Goal: Transaction & Acquisition: Purchase product/service

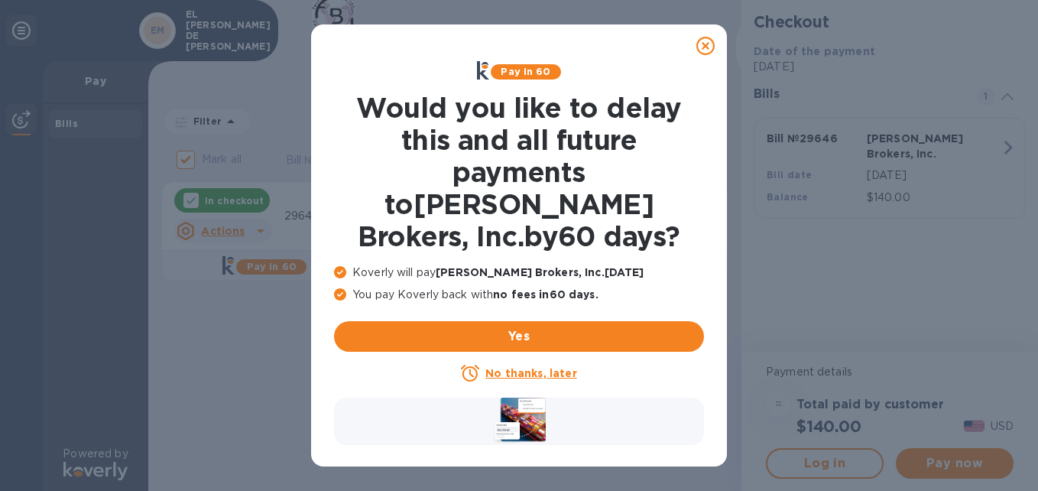
click at [704, 44] on icon at bounding box center [705, 46] width 18 height 18
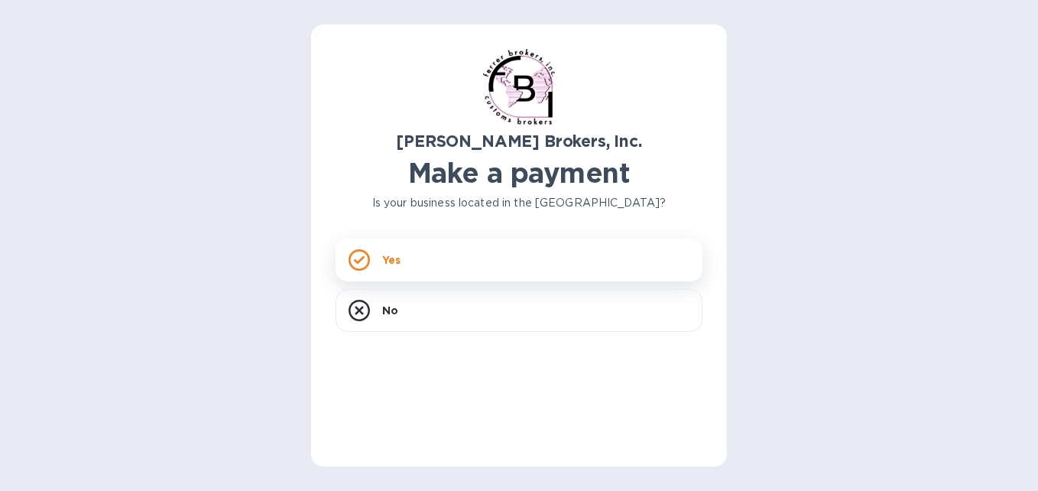
click at [431, 252] on div "Yes" at bounding box center [519, 260] width 367 height 43
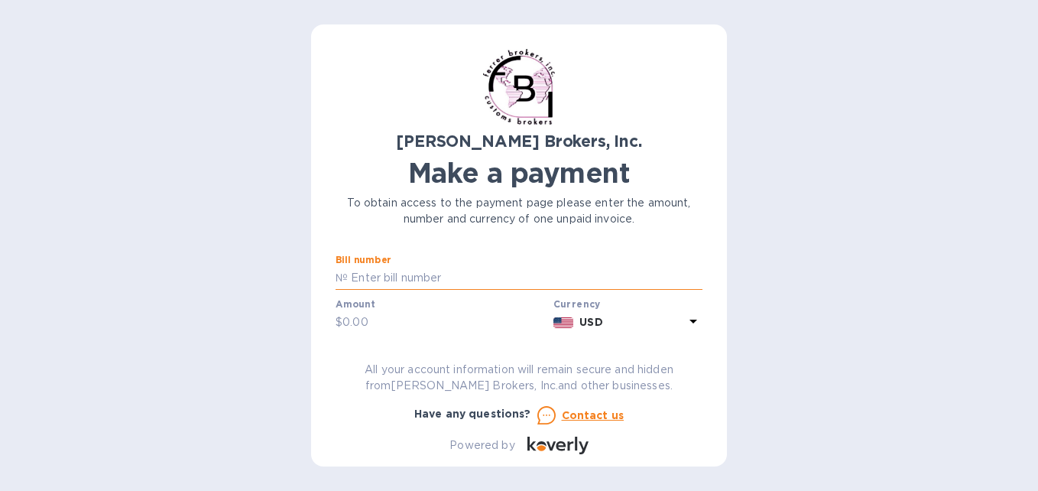
click at [448, 280] on input "text" at bounding box center [525, 278] width 355 height 23
type input "296146"
click at [447, 315] on input "text" at bounding box center [445, 322] width 205 height 23
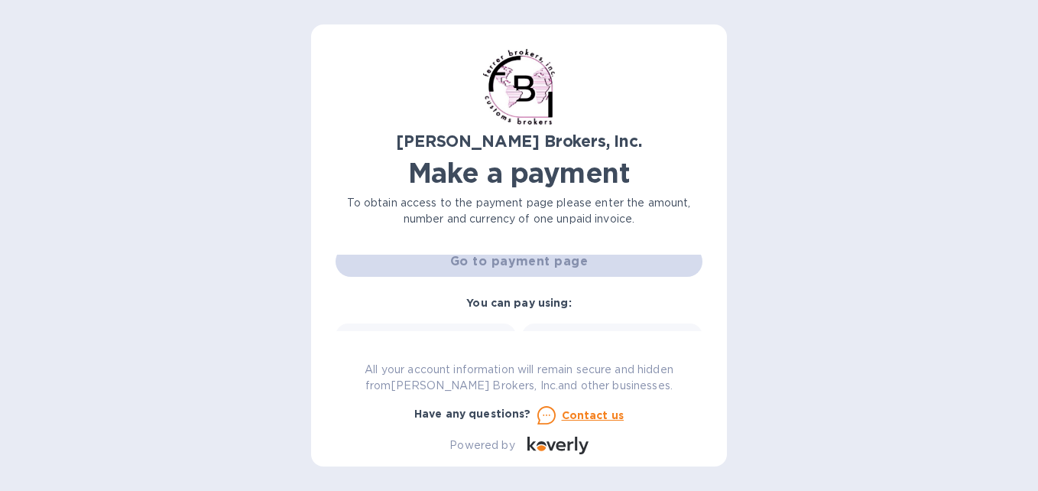
scroll to position [76, 0]
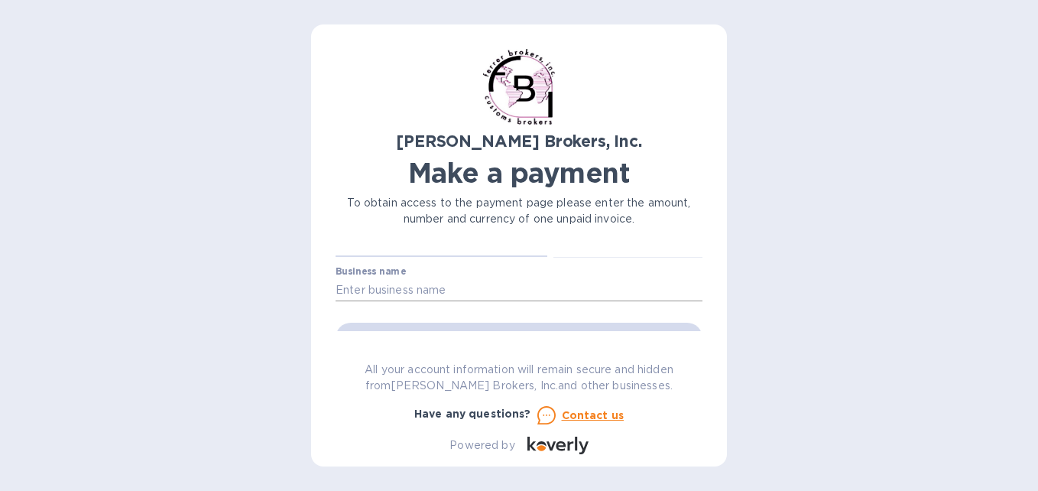
type input "140"
click at [447, 289] on input "text" at bounding box center [519, 289] width 367 height 23
type input "EL [PERSON_NAME] DE [PERSON_NAME]"
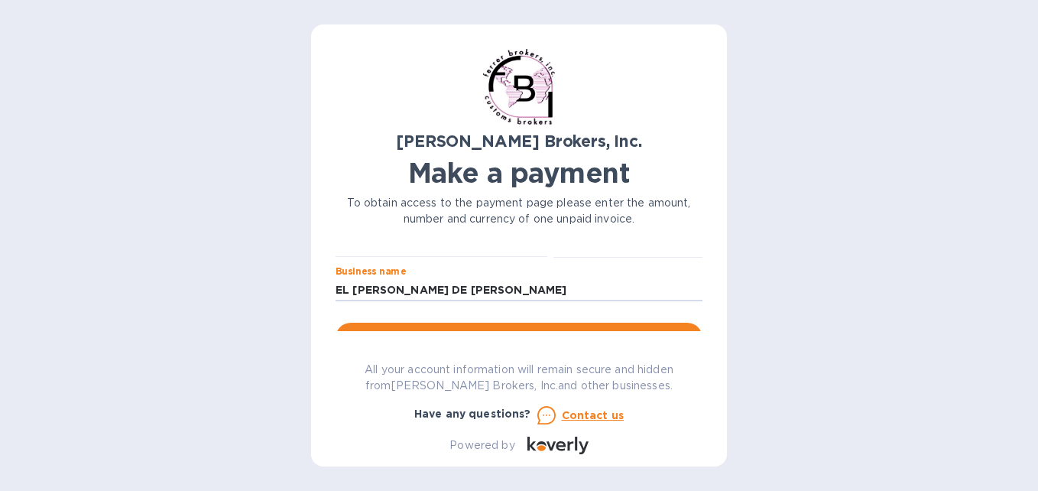
scroll to position [153, 0]
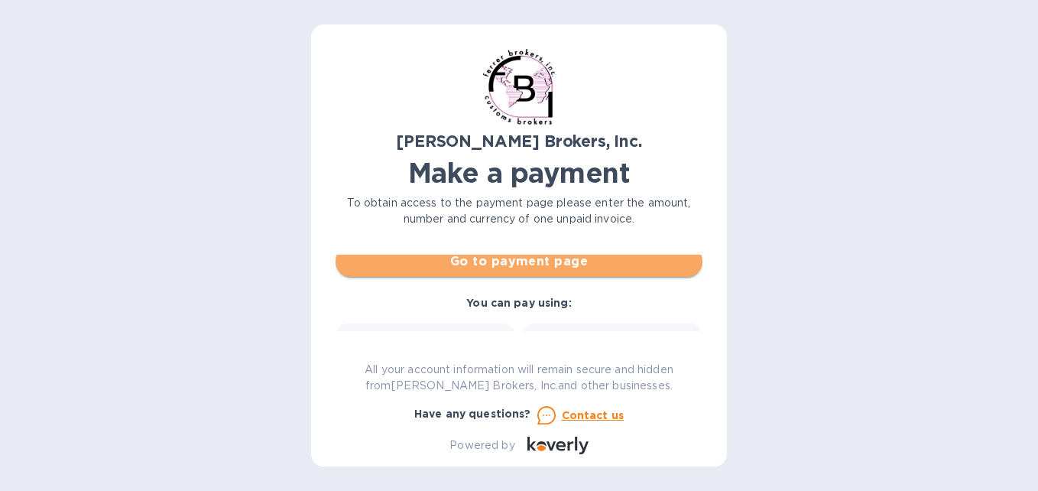
click at [535, 266] on span "Go to payment page" at bounding box center [519, 261] width 343 height 18
